Goal: Navigation & Orientation: Find specific page/section

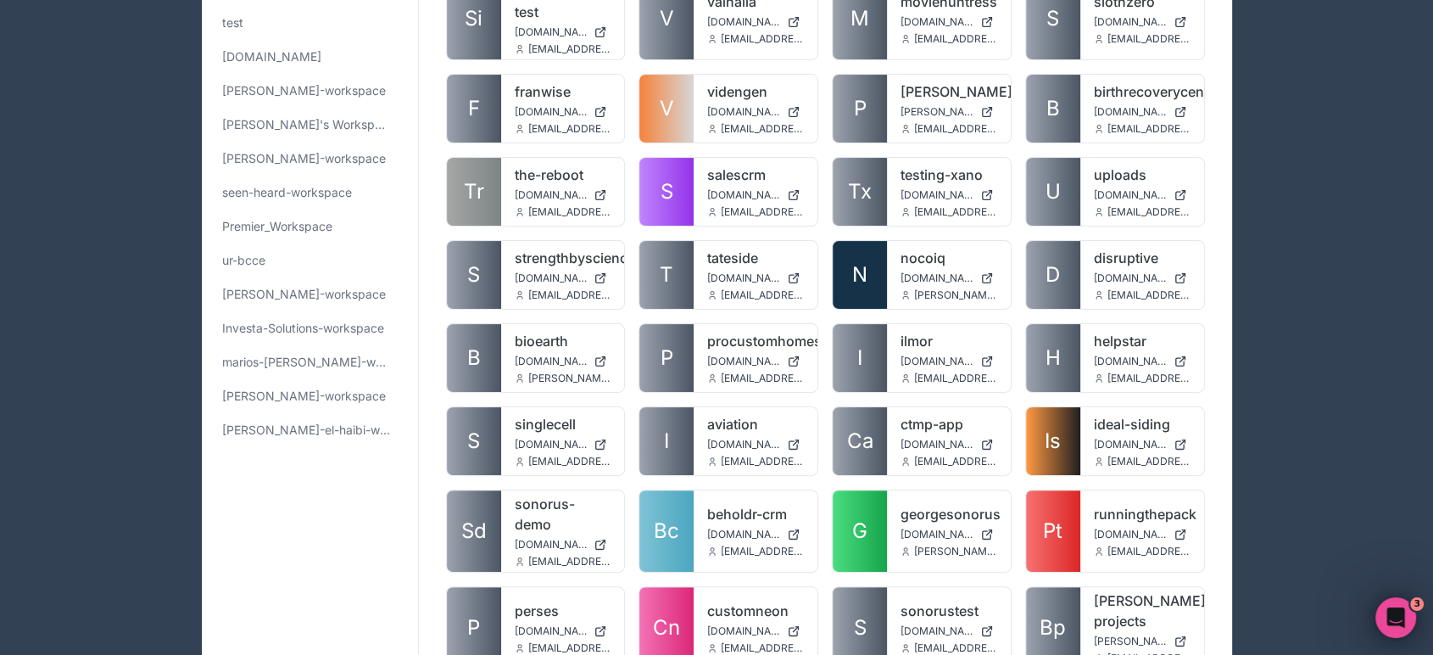
scroll to position [3095, 0]
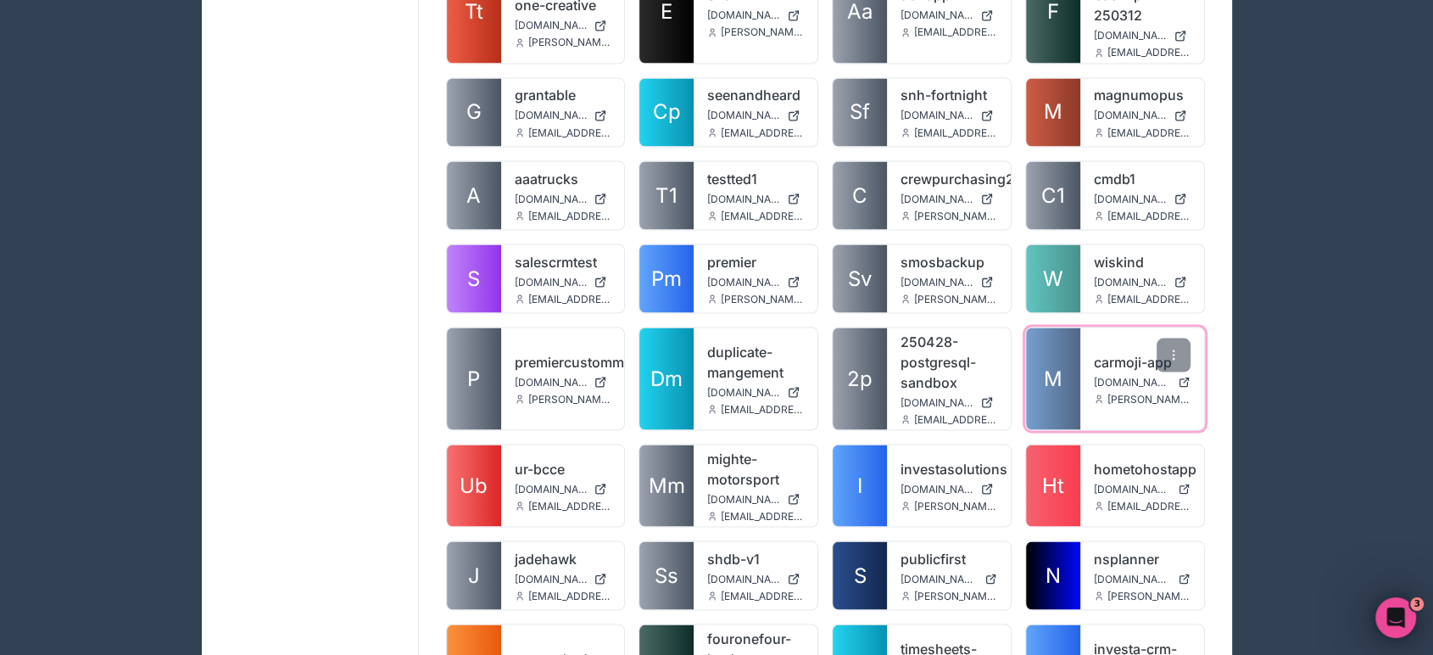
click at [1139, 351] on link "carmoji-app" at bounding box center [1142, 361] width 97 height 20
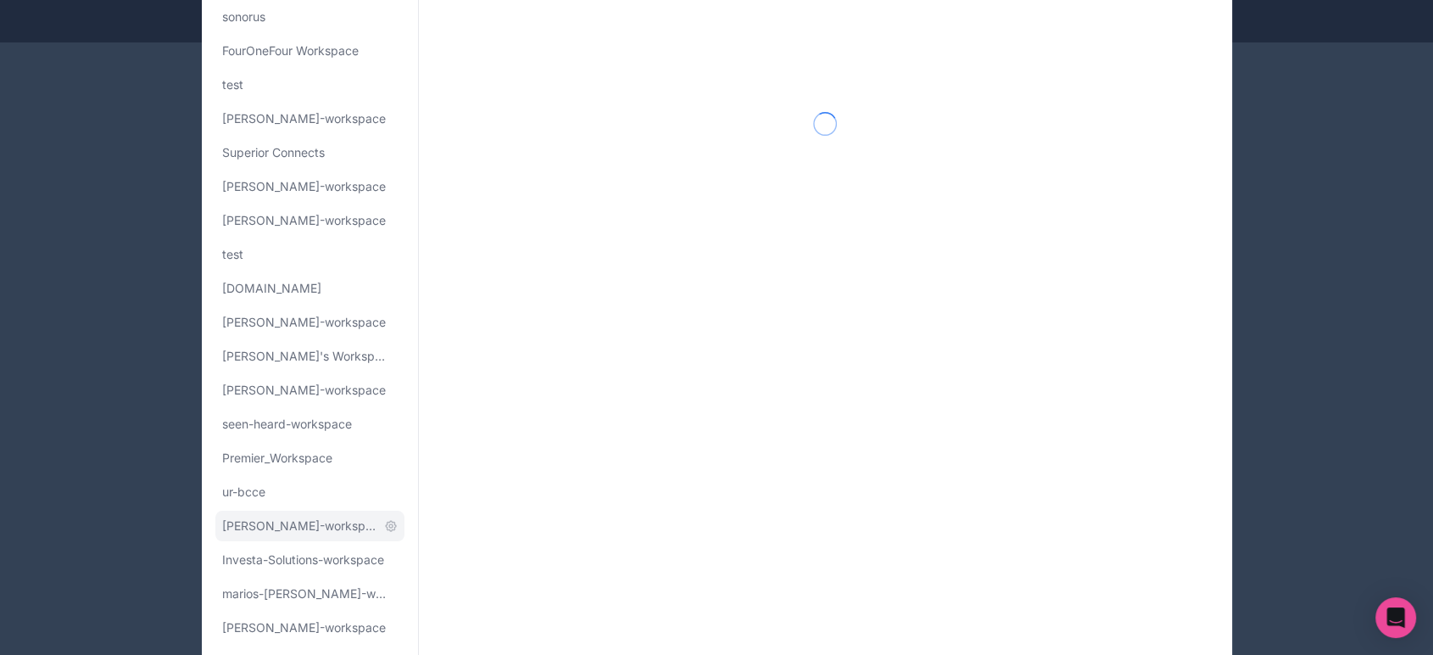
scroll to position [224, 0]
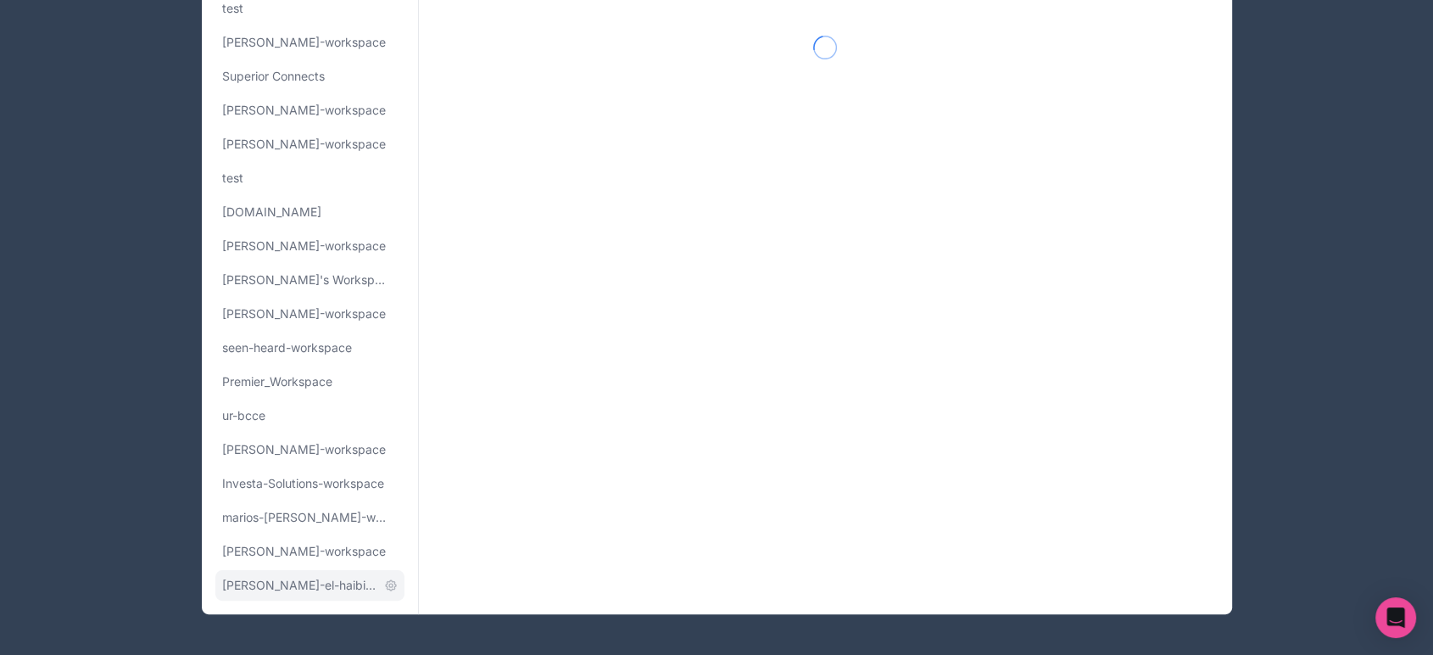
click at [299, 595] on link "[PERSON_NAME]-el-haibi-workspace" at bounding box center [309, 585] width 189 height 31
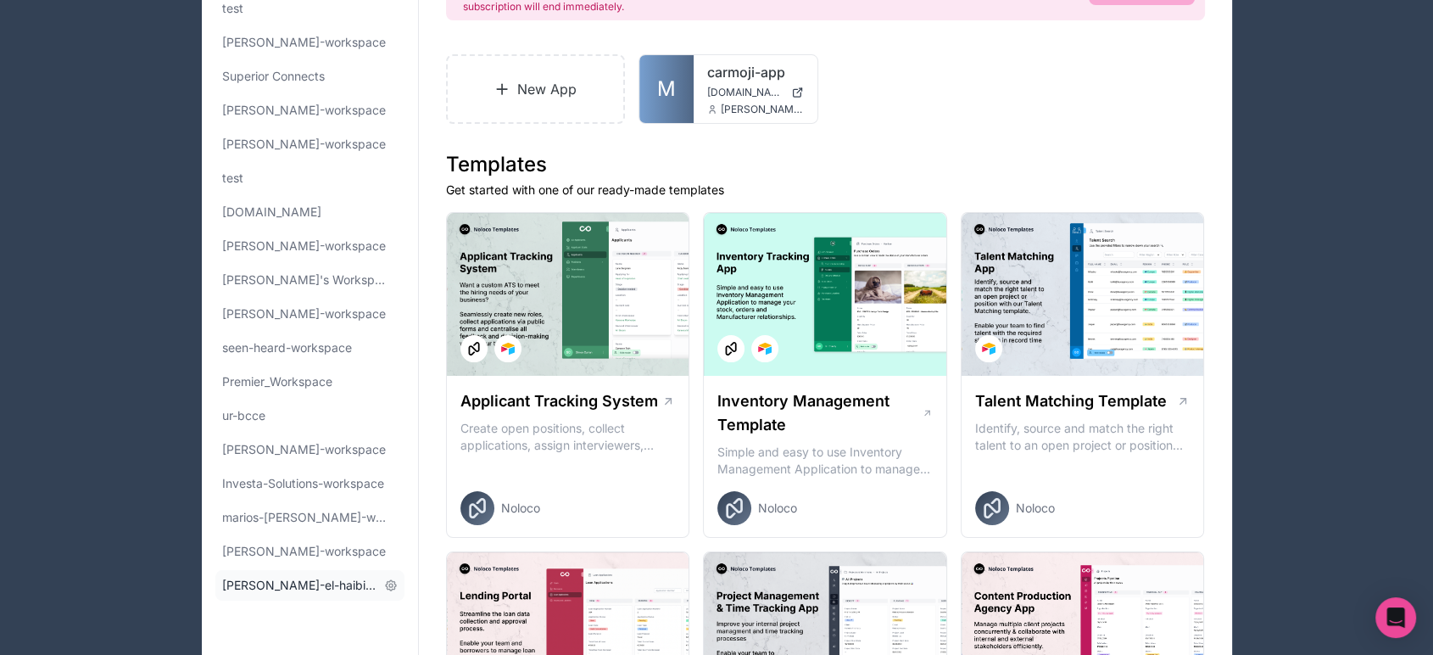
click at [268, 585] on span "[PERSON_NAME]-el-haibi-workspace" at bounding box center [299, 585] width 155 height 17
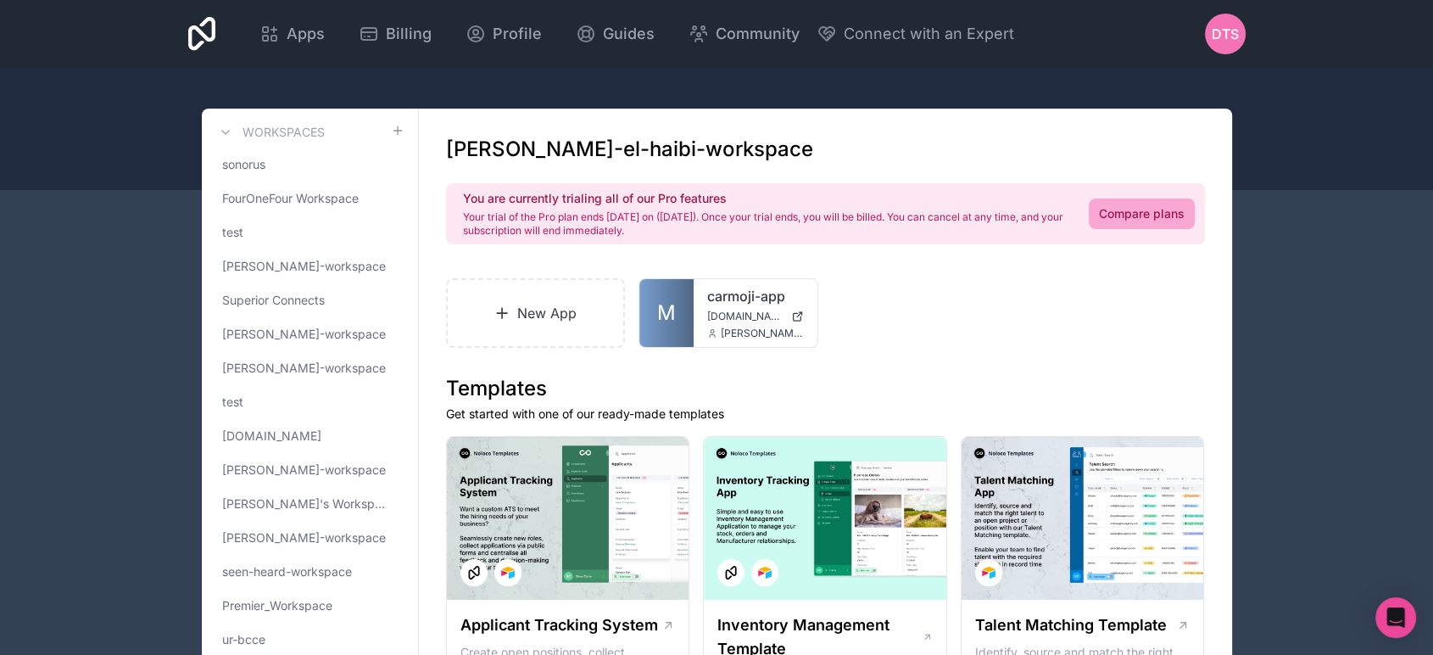
click at [560, 148] on h1 "[PERSON_NAME]-el-haibi-workspace" at bounding box center [629, 149] width 367 height 27
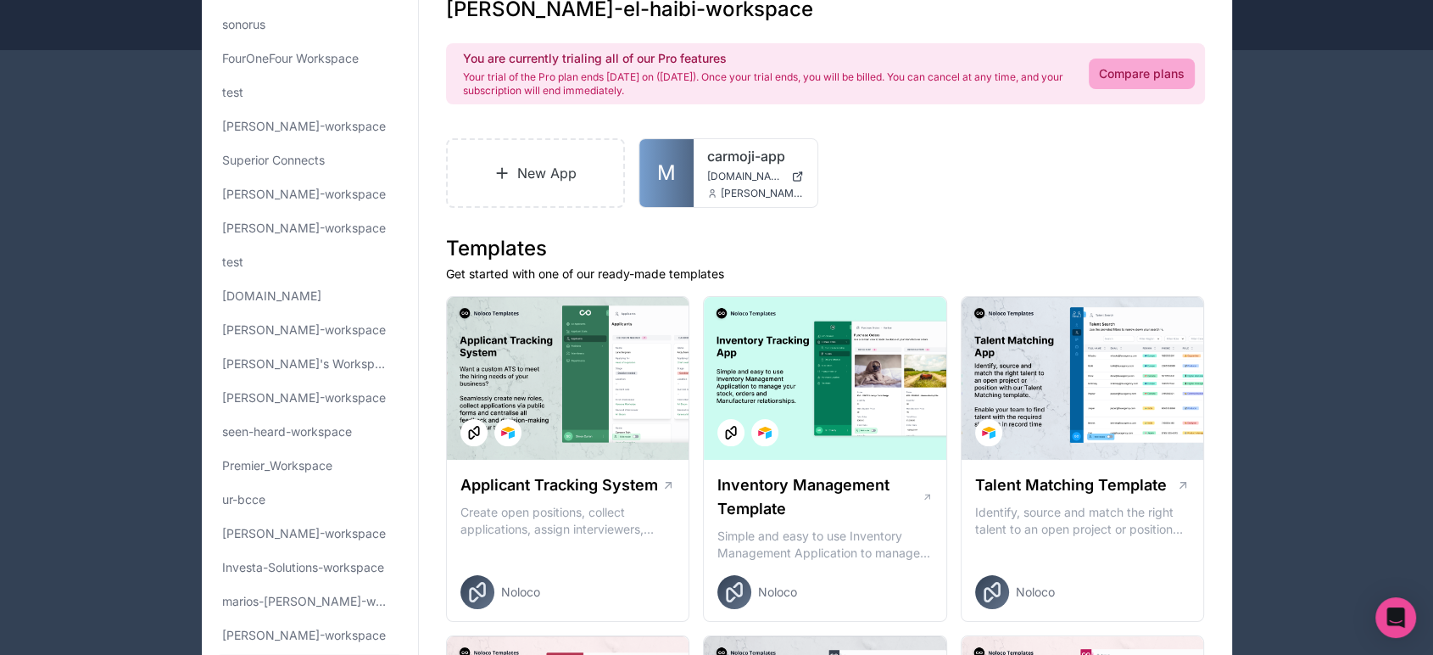
scroll to position [282, 0]
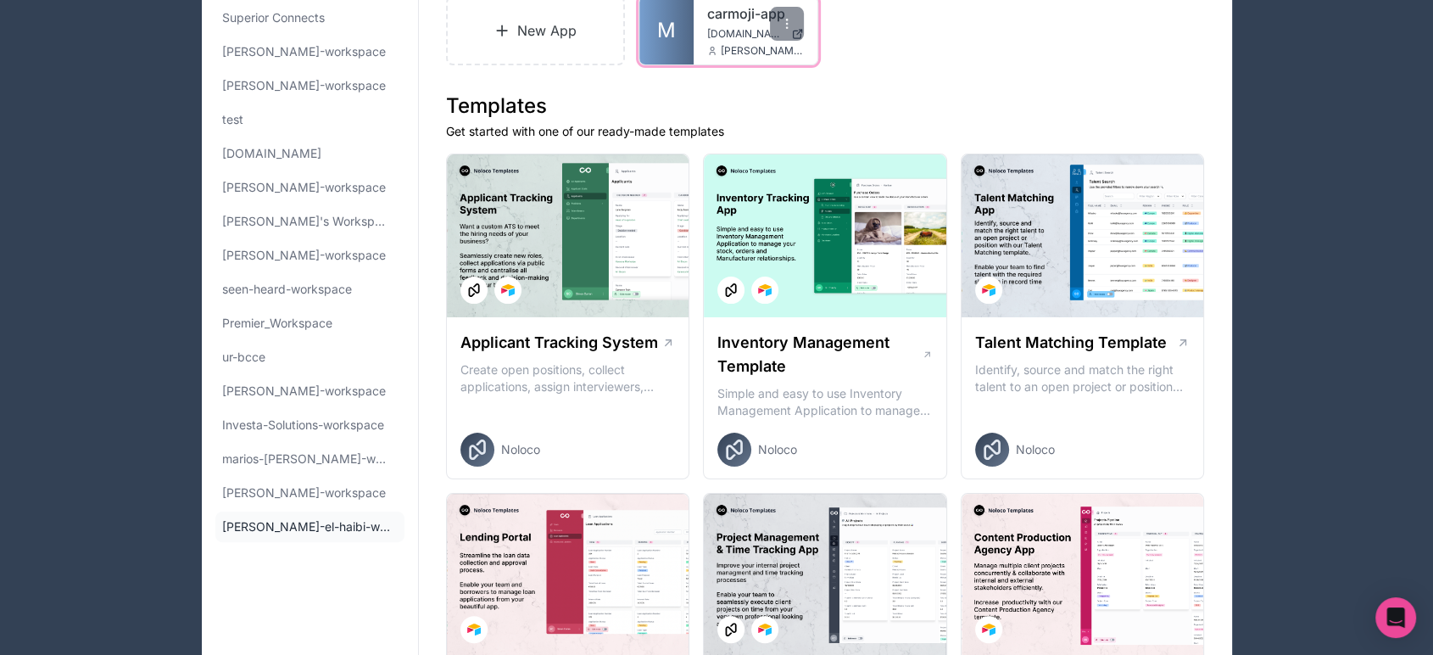
click at [643, 50] on link "M" at bounding box center [666, 31] width 54 height 68
